Goal: Complete application form

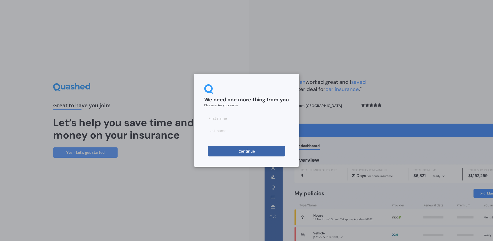
click at [233, 119] on input at bounding box center [246, 118] width 85 height 10
type input "[PERSON_NAME]"
type input "Cheong"
type input "[PERSON_NAME]"
click at [242, 133] on input "Cheong" at bounding box center [246, 130] width 85 height 10
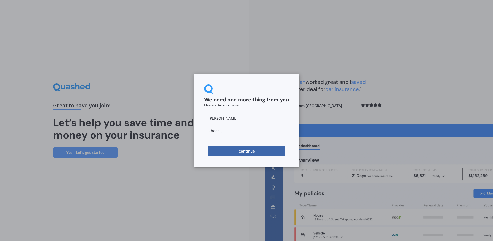
click at [234, 149] on button "Continue" at bounding box center [246, 151] width 77 height 10
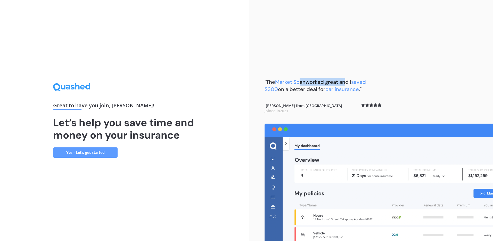
drag, startPoint x: 344, startPoint y: 56, endPoint x: 299, endPoint y: 49, distance: 44.9
click at [299, 49] on div ""The Market Scan worked great and I saved $300 on a better deal for car insuran…" at bounding box center [371, 120] width 244 height 241
